Goal: Connect with others: Connect with others

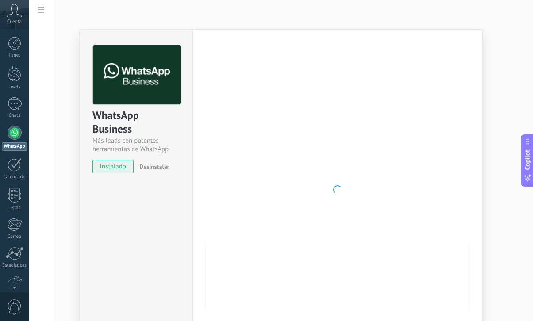
click at [319, 221] on div at bounding box center [337, 189] width 263 height 289
drag, startPoint x: 456, startPoint y: 205, endPoint x: 477, endPoint y: 214, distance: 23.3
click at [456, 205] on div at bounding box center [337, 189] width 263 height 289
drag, startPoint x: 517, startPoint y: 232, endPoint x: 507, endPoint y: 231, distance: 10.2
click at [517, 232] on div "WhatsApp Business Más leads con potentes herramientas de WhatsApp instalado Des…" at bounding box center [281, 160] width 504 height 321
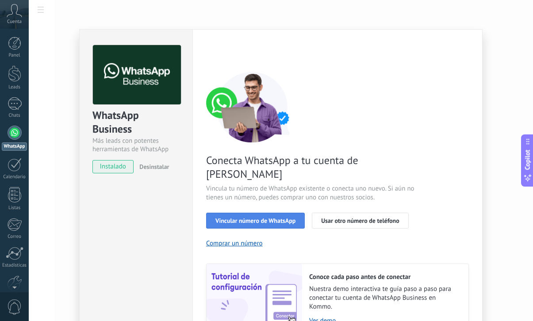
click at [265, 218] on span "Vincular número de WhatsApp" at bounding box center [255, 221] width 80 height 6
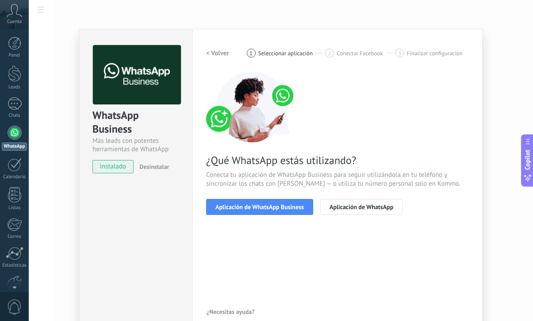
click at [265, 208] on span "Aplicación de WhatsApp Business" at bounding box center [259, 207] width 88 height 6
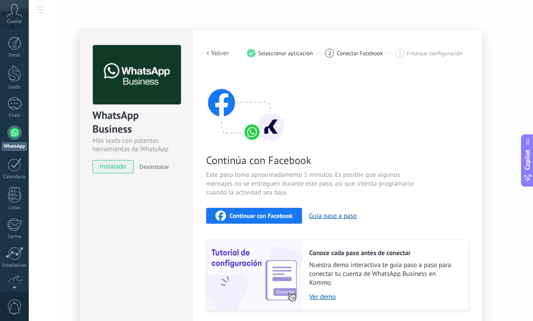
click at [262, 221] on button "Continuar con Facebook" at bounding box center [254, 216] width 96 height 16
